Goal: Information Seeking & Learning: Learn about a topic

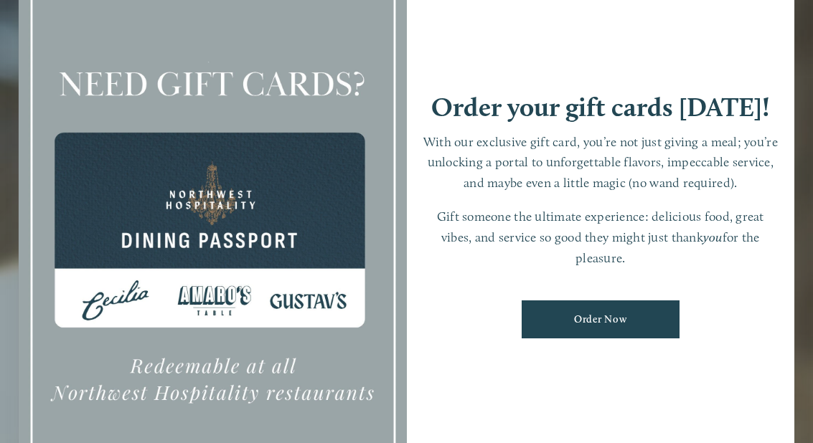
scroll to position [30, 0]
click at [217, 301] on div at bounding box center [213, 221] width 388 height 543
click at [603, 325] on link "Order Now" at bounding box center [601, 320] width 158 height 38
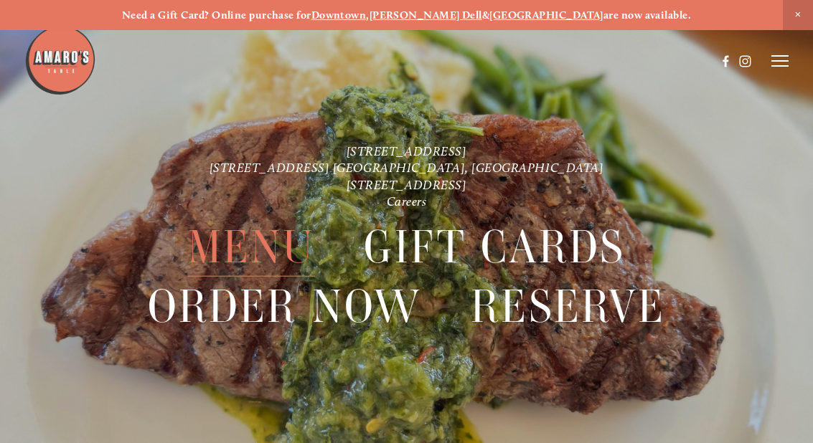
click at [278, 240] on span "Menu" at bounding box center [252, 247] width 128 height 59
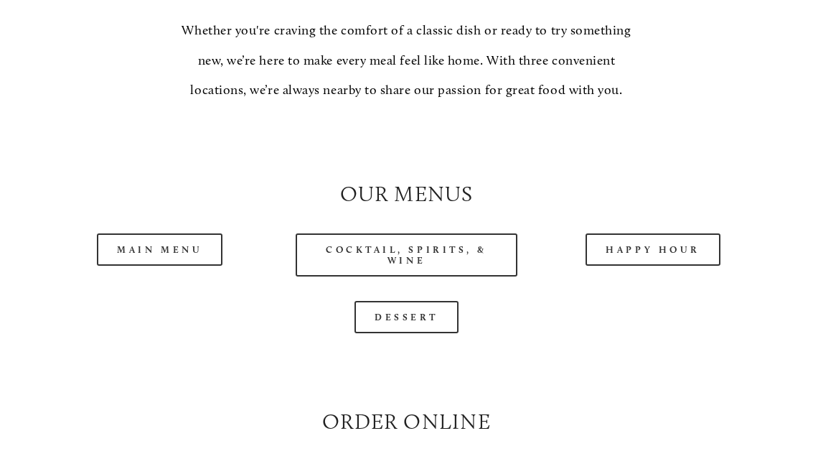
scroll to position [1146, 0]
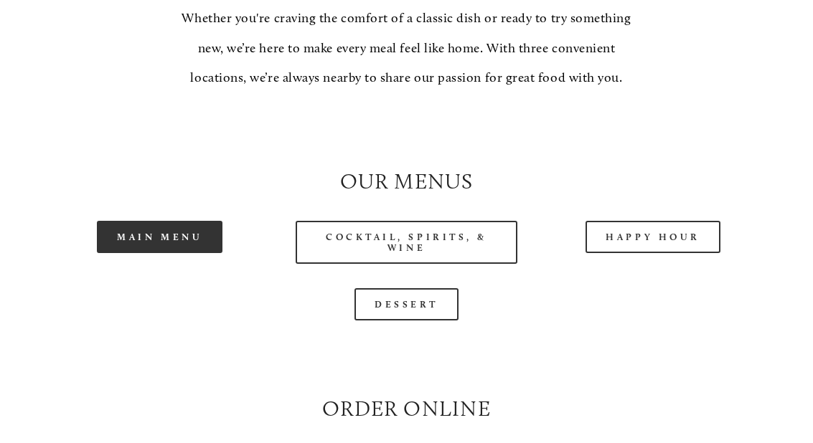
click at [167, 251] on link "Main Menu" at bounding box center [160, 237] width 126 height 32
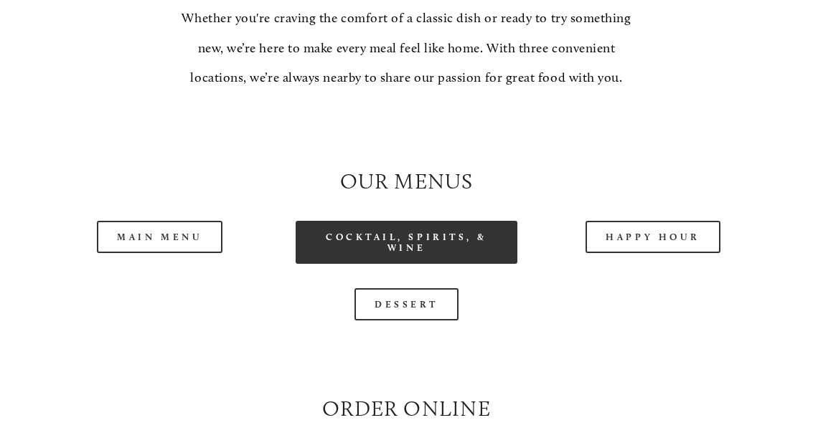
click at [386, 264] on link "Cocktail, Spirits, & Wine" at bounding box center [407, 242] width 222 height 43
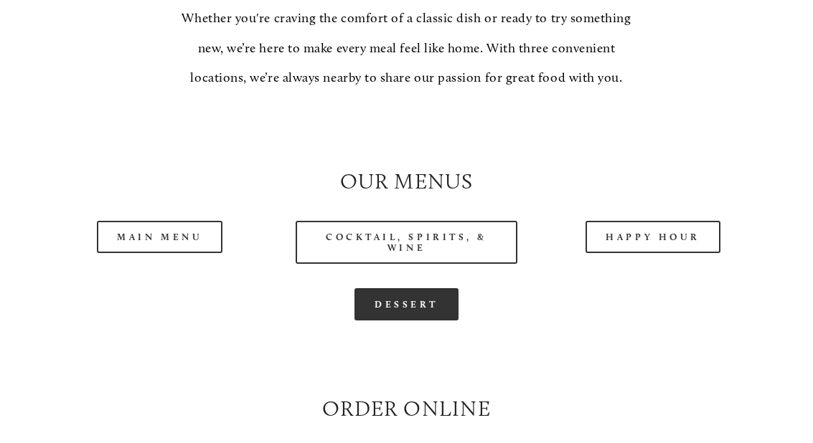
click at [413, 321] on link "Dessert" at bounding box center [406, 304] width 104 height 32
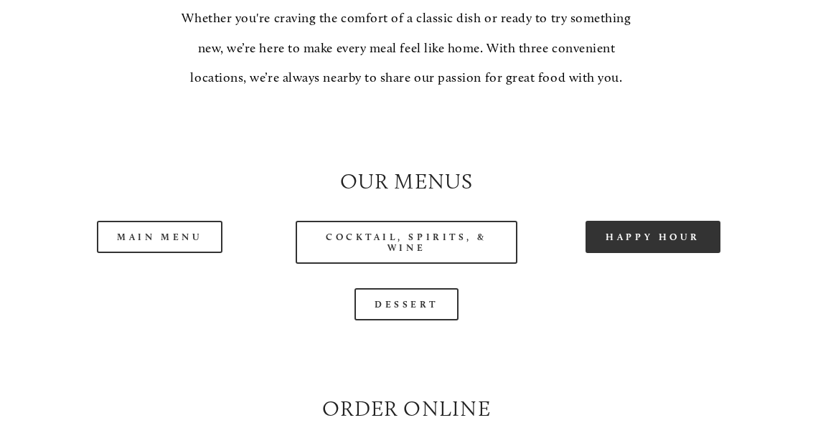
click at [658, 250] on link "Happy Hour" at bounding box center [653, 237] width 135 height 32
